Goal: Transaction & Acquisition: Obtain resource

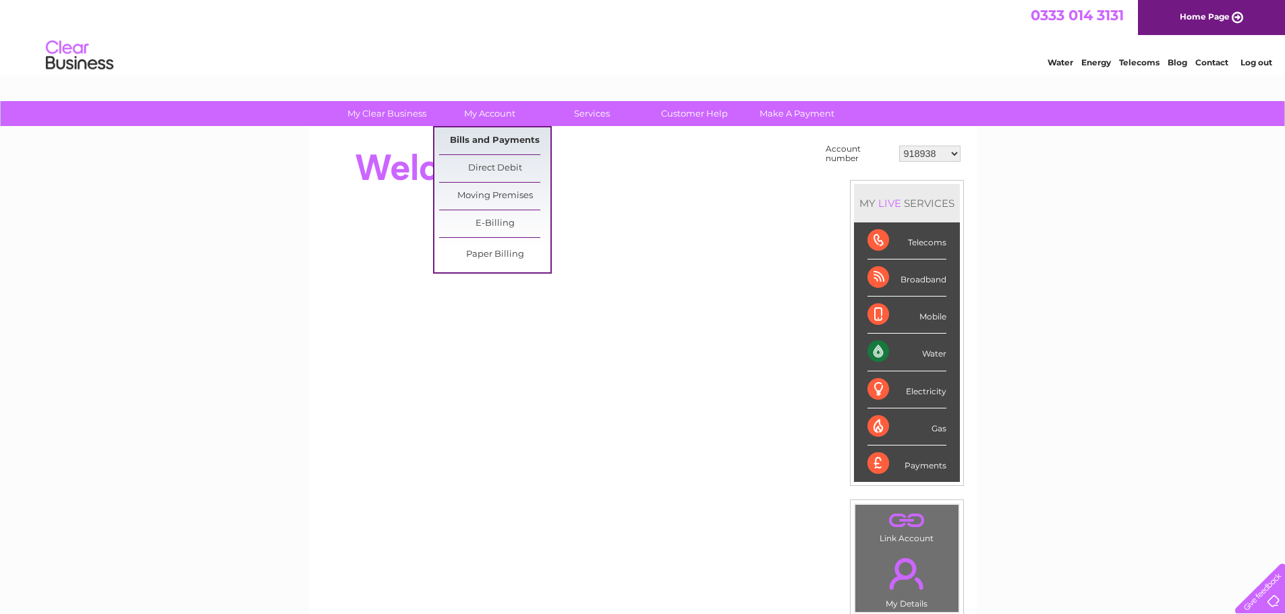
click at [486, 145] on link "Bills and Payments" at bounding box center [494, 140] width 111 height 27
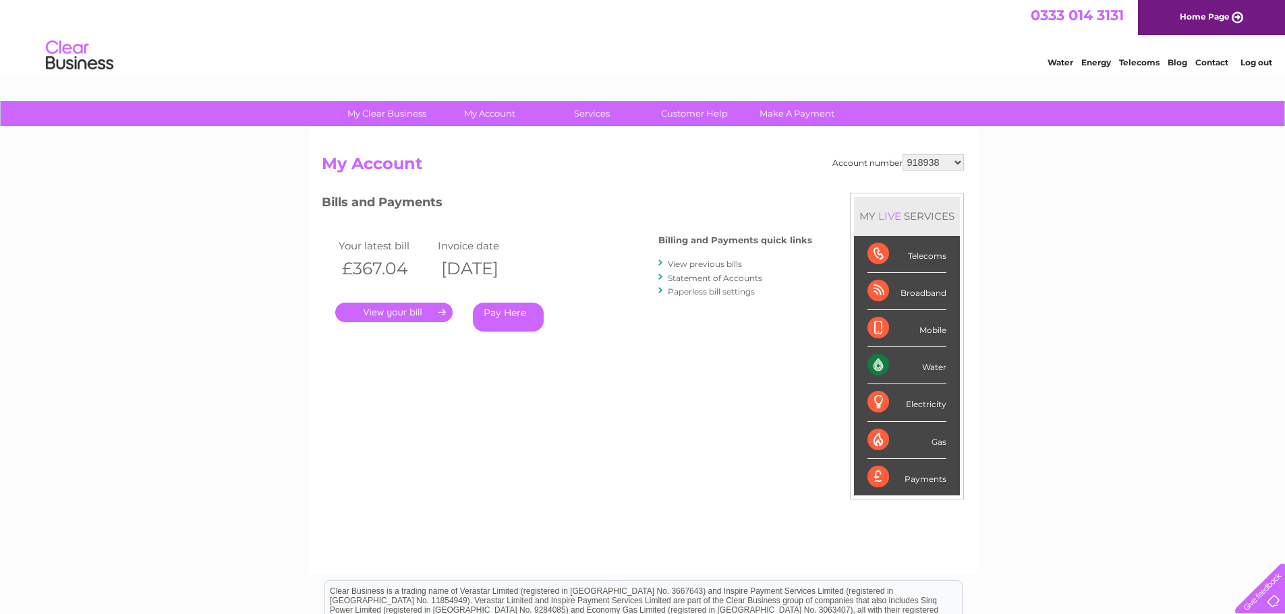
click at [941, 173] on h2 "My Account" at bounding box center [643, 167] width 642 height 26
click at [941, 168] on select "918938 927106 930247 934594 934597 941698 979159 989143 994306 1094838 1096227 …" at bounding box center [932, 162] width 61 height 16
select select "927106"
click at [902, 154] on select "918938 927106 930247 934594 934597 941698 979159 989143 994306 1094838 1096227 …" at bounding box center [932, 162] width 61 height 16
click at [399, 318] on link "." at bounding box center [393, 313] width 117 height 20
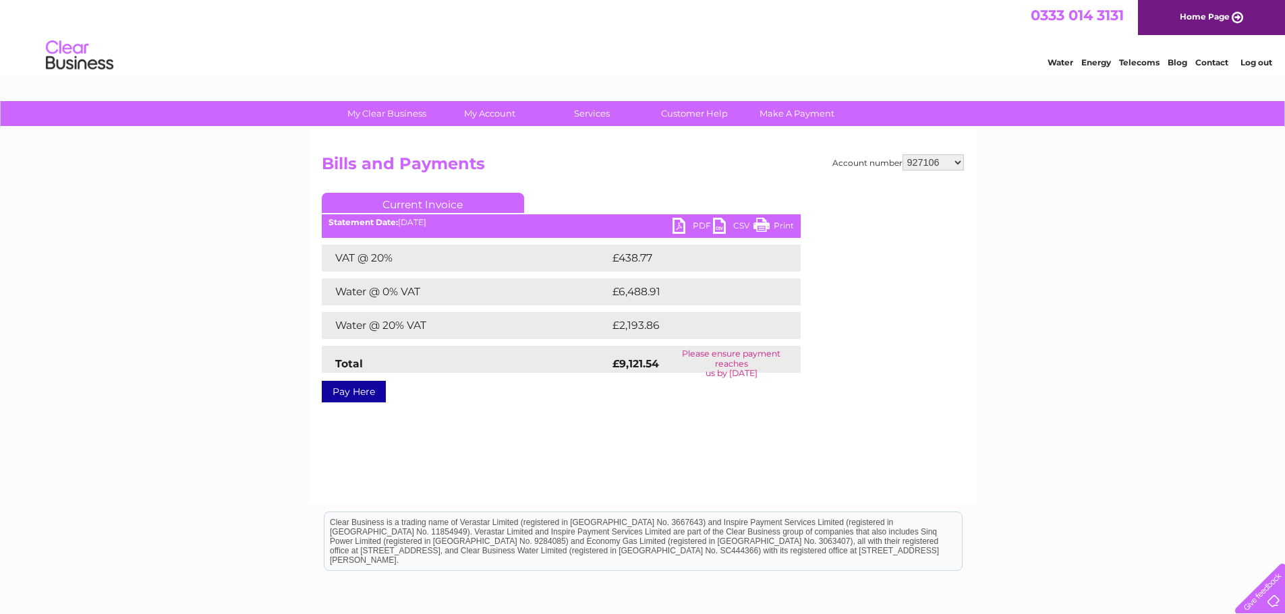
click at [678, 224] on link "PDF" at bounding box center [692, 228] width 40 height 20
click at [939, 160] on select "918938 927106 930247 934594 934597 941698 979159 989143 994306 1094838 1096227 …" at bounding box center [932, 162] width 61 height 16
select select "930247"
click at [902, 154] on select "918938 927106 930247 934594 934597 941698 979159 989143 994306 1094838 1096227 …" at bounding box center [932, 162] width 61 height 16
click at [684, 224] on link "PDF" at bounding box center [692, 228] width 40 height 20
